Goal: Book appointment/travel/reservation

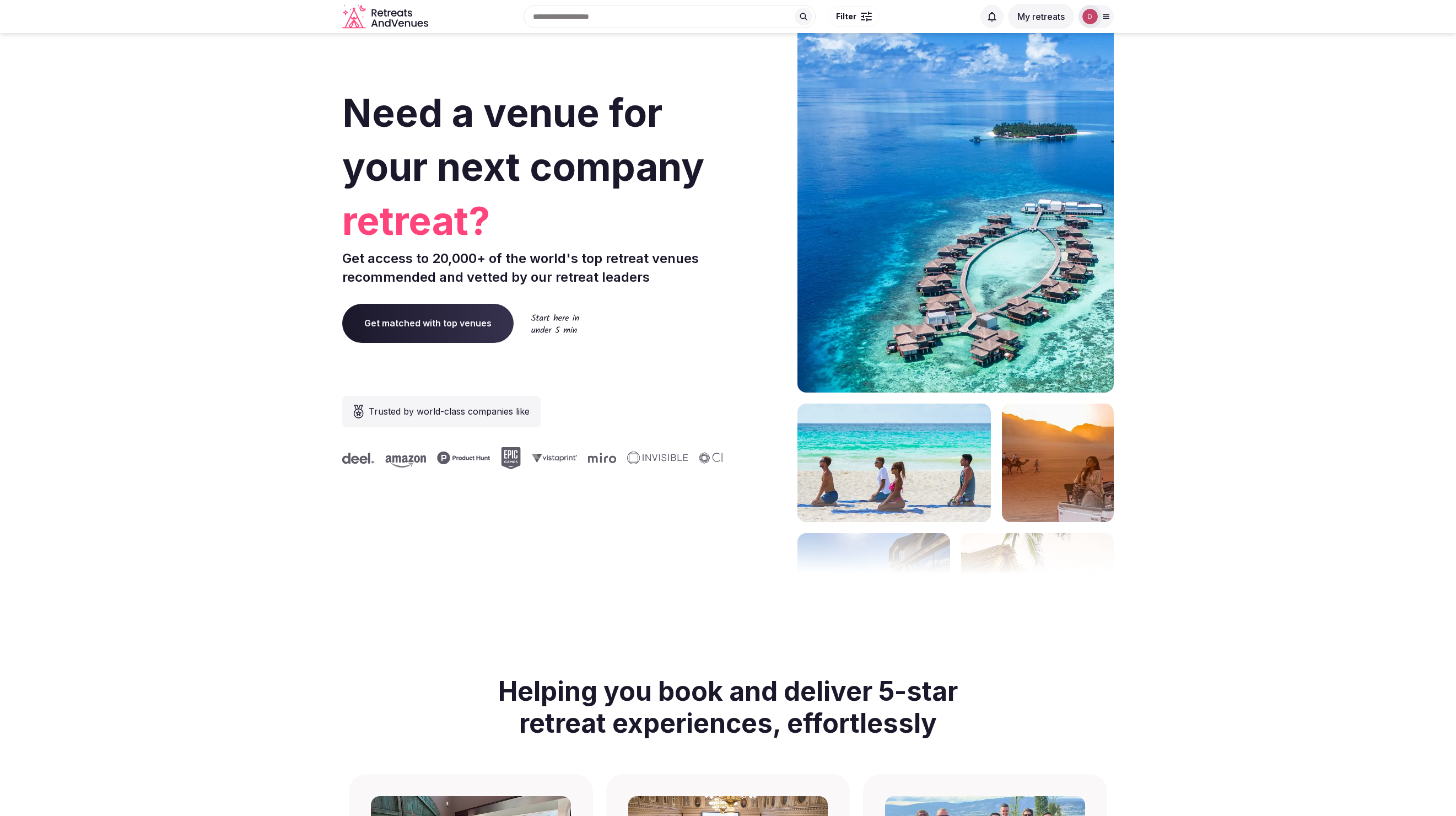
click at [744, 17] on input "text" at bounding box center [670, 16] width 292 height 23
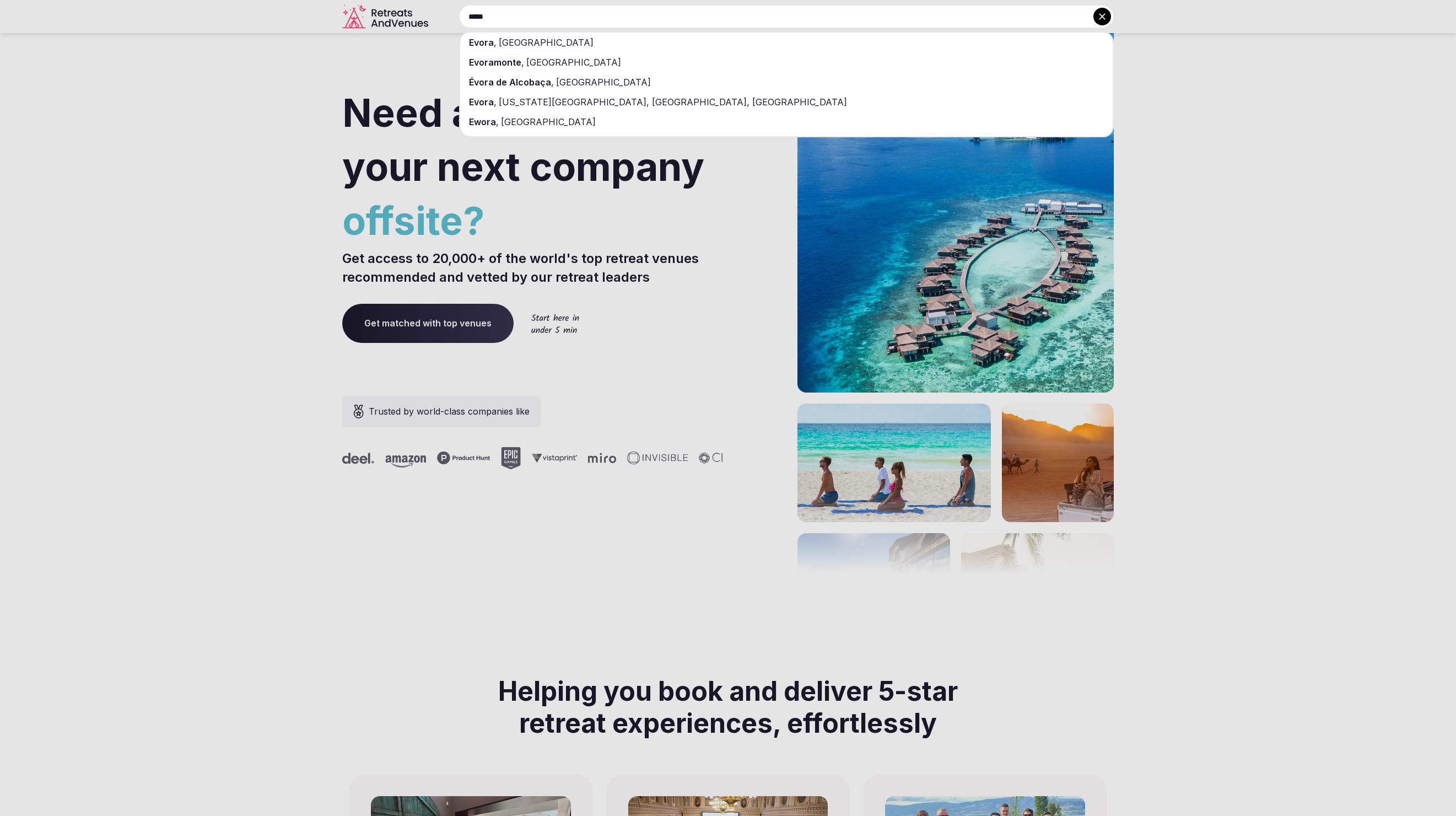
type input "*****"
click at [714, 39] on div "Evora , [GEOGRAPHIC_DATA]" at bounding box center [786, 42] width 652 height 19
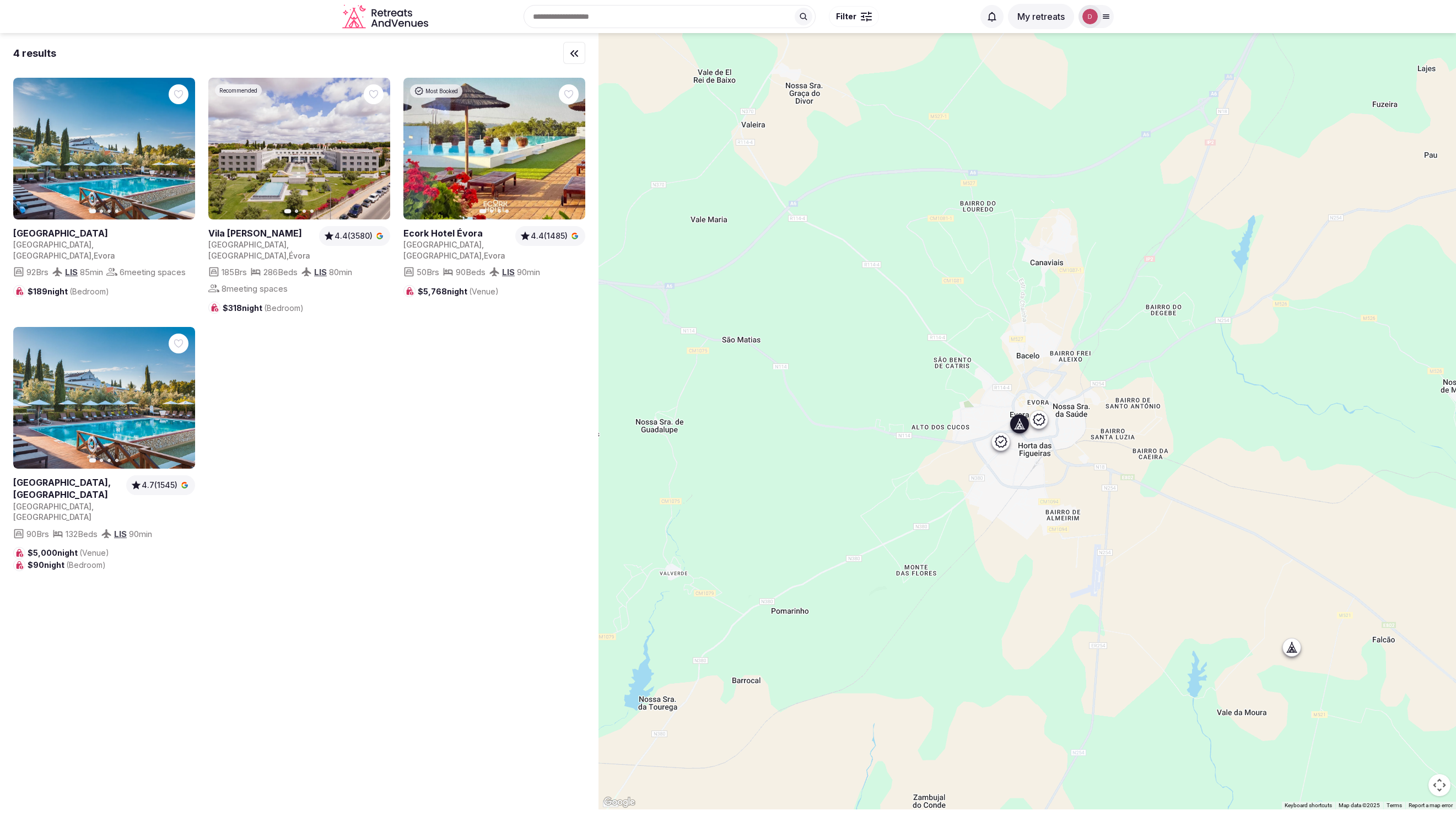
click at [151, 196] on link at bounding box center [103, 148] width 182 height 141
